Goal: Contribute content

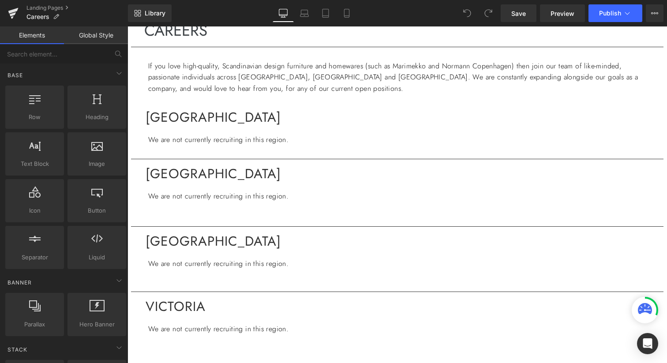
scroll to position [136, 0]
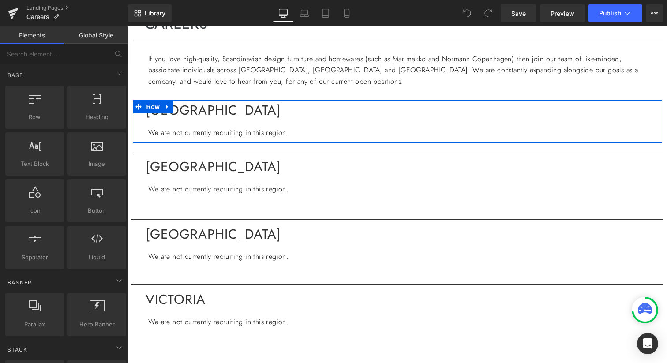
click at [266, 134] on p "We are not currently recruiting in this region." at bounding box center [401, 132] width 507 height 11
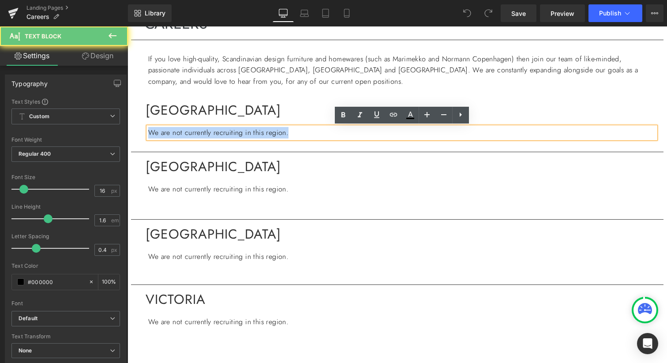
drag, startPoint x: 306, startPoint y: 133, endPoint x: 140, endPoint y: 132, distance: 165.4
click at [140, 133] on div "QUEENSLAND Heading We are not currently recruiting in this region. Text Block" at bounding box center [397, 122] width 529 height 34
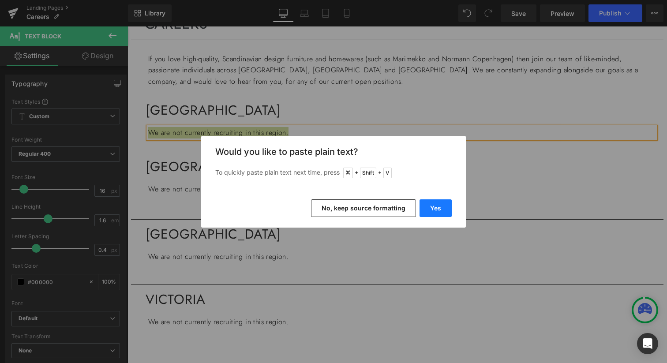
click at [440, 208] on button "Yes" at bounding box center [436, 208] width 32 height 18
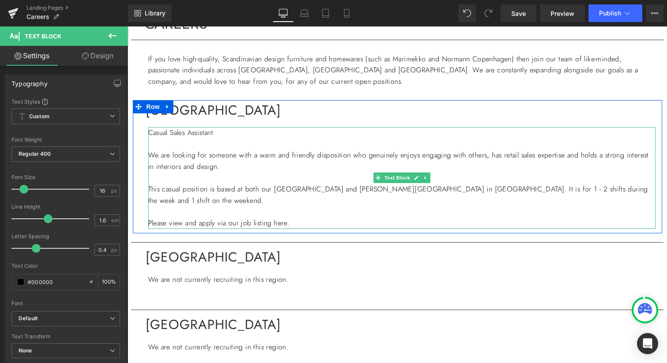
click at [232, 131] on p "Casual Sales Assistant" at bounding box center [401, 132] width 507 height 11
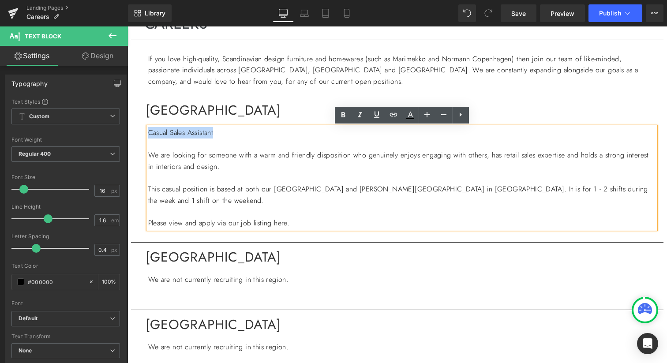
drag, startPoint x: 232, startPoint y: 133, endPoint x: 149, endPoint y: 132, distance: 83.4
click at [149, 132] on p "Casual Sales Assistant" at bounding box center [401, 132] width 507 height 11
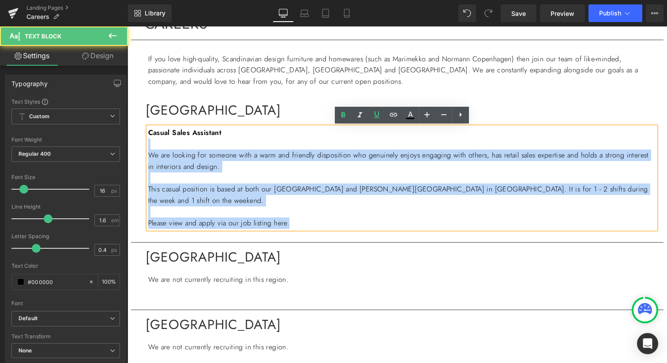
drag, startPoint x: 232, startPoint y: 131, endPoint x: 146, endPoint y: 131, distance: 85.6
click at [148, 131] on div "Casual Sales Assistant We are looking for someone with a warm and friendly disp…" at bounding box center [401, 177] width 507 height 101
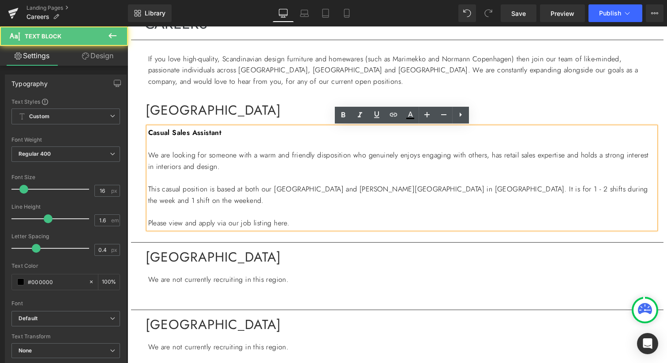
click at [173, 132] on strong "Casual Sales Assistant" at bounding box center [185, 132] width 74 height 10
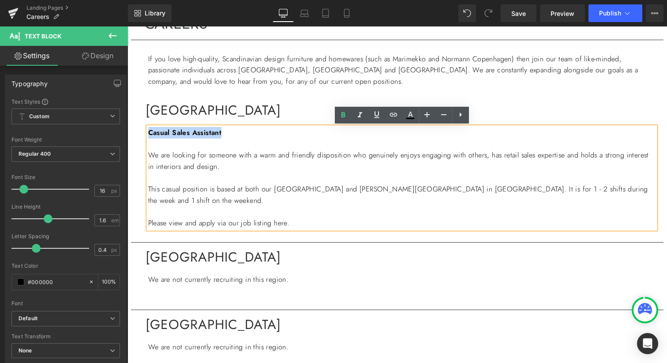
drag, startPoint x: 228, startPoint y: 133, endPoint x: 142, endPoint y: 131, distance: 85.2
click at [142, 131] on div "QUEENSLAND Heading Casual Sales Assistant We are looking for someone with a war…" at bounding box center [397, 167] width 529 height 124
click at [378, 116] on icon at bounding box center [376, 114] width 11 height 11
click at [276, 165] on p "We are looking for someone with a warm and friendly disposition who genuinely e…" at bounding box center [401, 161] width 507 height 22
drag, startPoint x: 297, startPoint y: 223, endPoint x: 173, endPoint y: 222, distance: 124.4
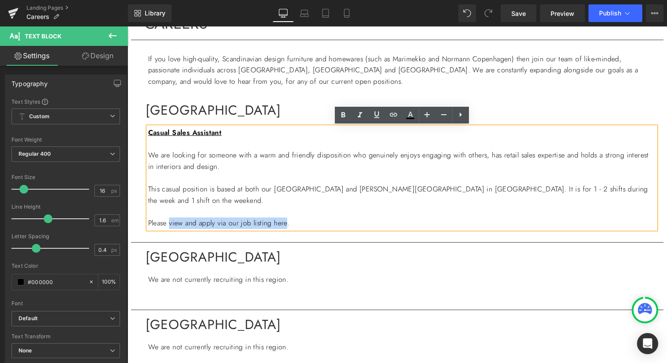
click at [172, 223] on p "Please view and apply via our job listing here." at bounding box center [401, 222] width 507 height 11
click at [395, 117] on icon at bounding box center [393, 114] width 11 height 11
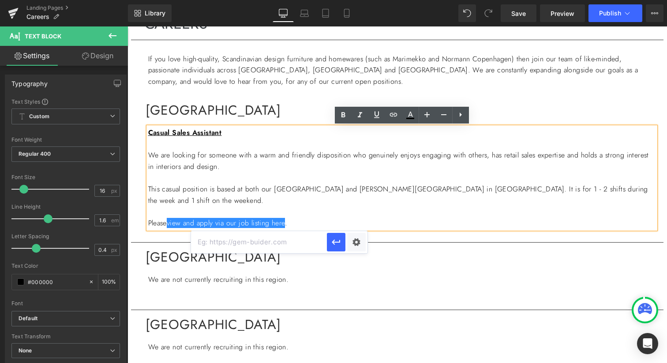
click at [262, 244] on input "text" at bounding box center [259, 242] width 136 height 22
paste input "[URL][DOMAIN_NAME]"
type input "[URL][DOMAIN_NAME]"
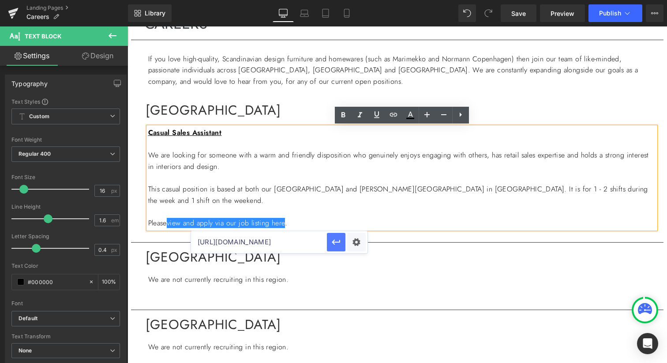
click at [337, 244] on icon "button" at bounding box center [336, 242] width 11 height 11
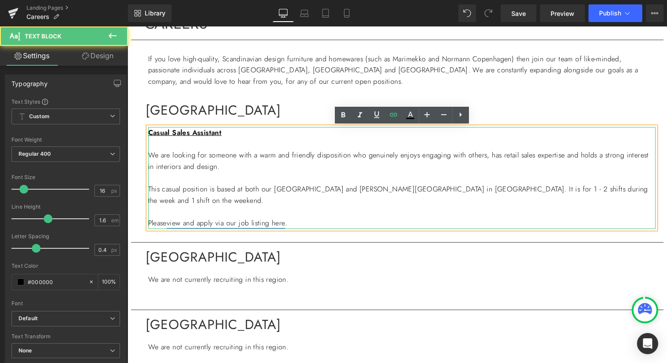
click at [277, 219] on link "view and apply via our job listing here" at bounding box center [226, 223] width 118 height 10
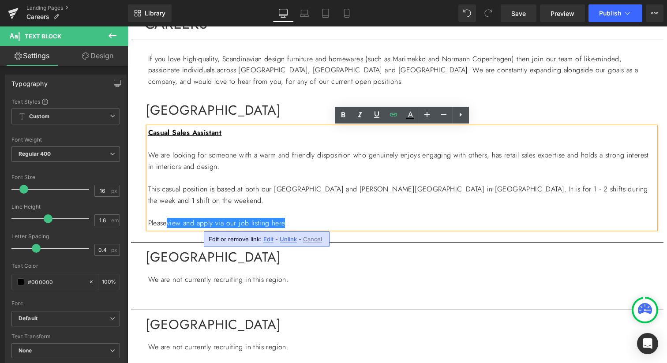
click at [266, 240] on span "Edit" at bounding box center [268, 239] width 10 height 7
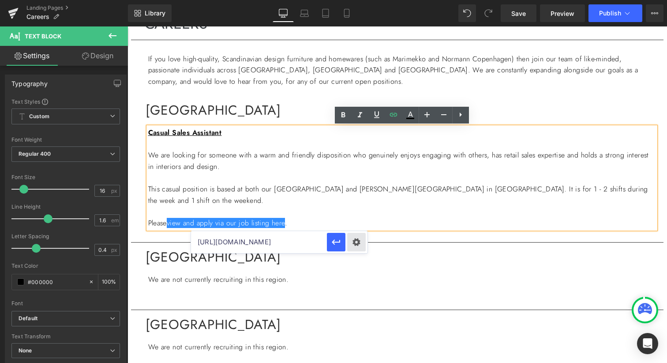
click at [355, 0] on div "Text Color Highlight Color #333333 Edit or remove link: Edit - Unlink - Cancel …" at bounding box center [333, 0] width 667 height 0
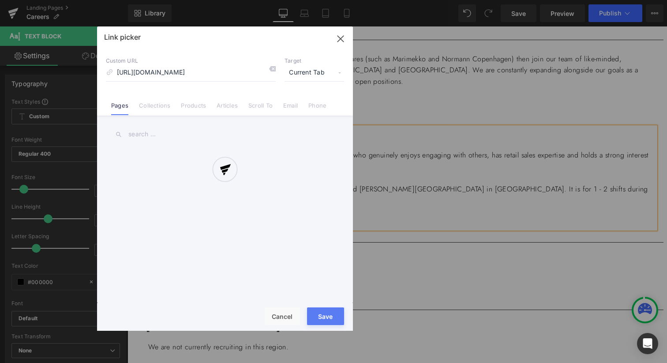
scroll to position [0, 58]
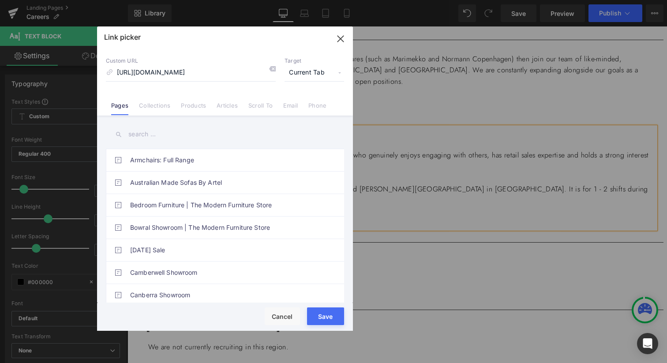
click at [325, 319] on button "Save" at bounding box center [325, 316] width 37 height 18
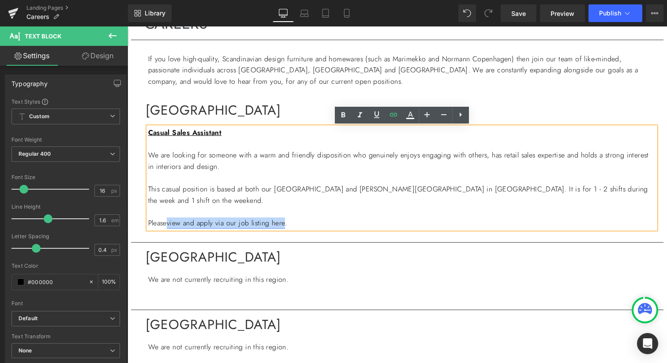
drag, startPoint x: 297, startPoint y: 223, endPoint x: 173, endPoint y: 224, distance: 124.4
click at [173, 225] on p "Please view and apply via our job listing here ." at bounding box center [401, 222] width 507 height 11
click at [372, 114] on icon at bounding box center [376, 114] width 11 height 11
click at [414, 114] on icon at bounding box center [410, 115] width 11 height 11
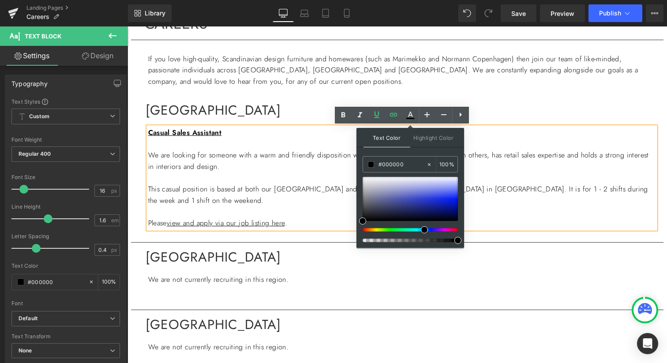
drag, startPoint x: 432, startPoint y: 230, endPoint x: 421, endPoint y: 230, distance: 11.5
click at [421, 230] on div at bounding box center [406, 230] width 95 height 4
type input "#2f3eca"
drag, startPoint x: 422, startPoint y: 191, endPoint x: 422, endPoint y: 199, distance: 8.4
click at [422, 199] on div at bounding box center [410, 199] width 95 height 44
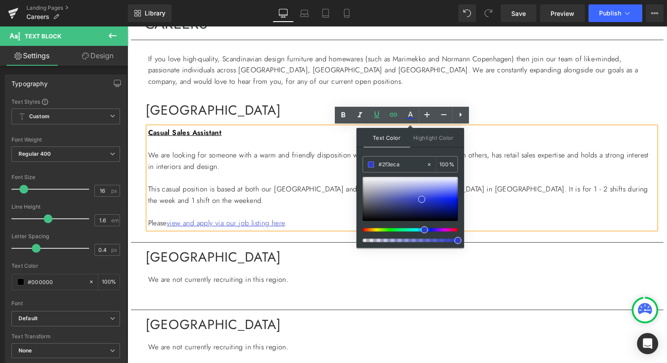
click at [274, 181] on p at bounding box center [401, 177] width 507 height 11
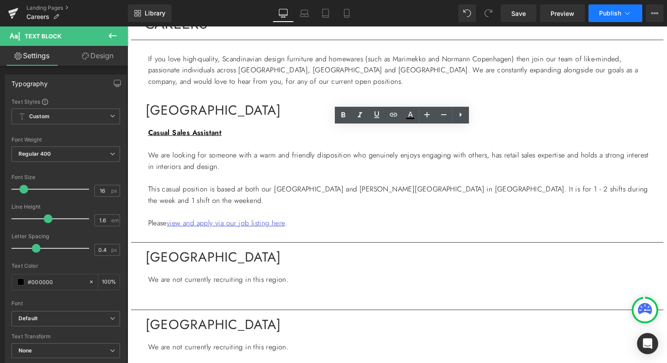
click at [599, 16] on span "Publish" at bounding box center [610, 13] width 22 height 7
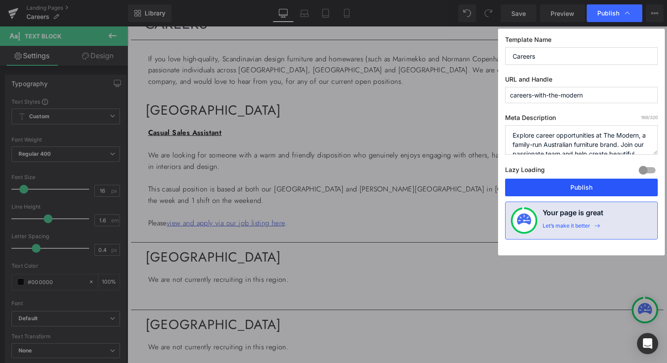
click at [558, 191] on button "Publish" at bounding box center [581, 188] width 153 height 18
